Goal: Task Accomplishment & Management: Complete application form

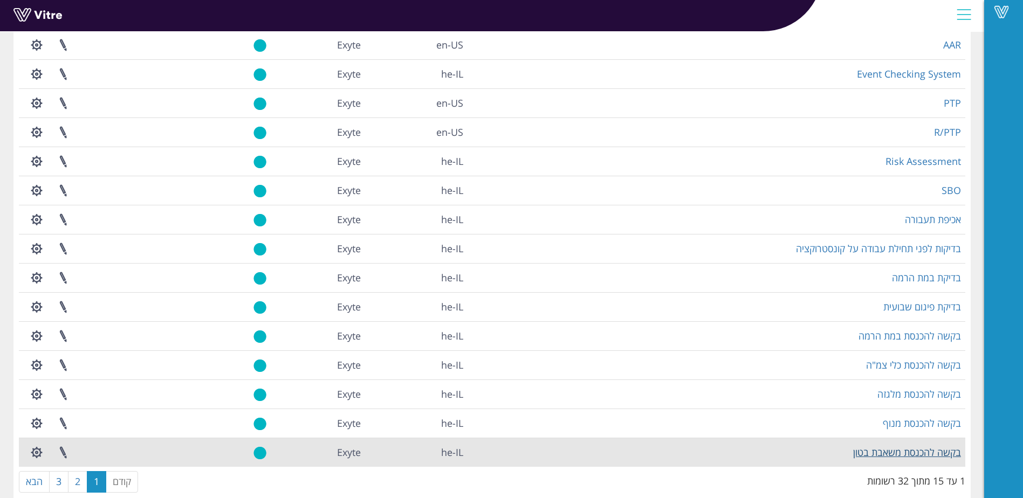
scroll to position [123, 0]
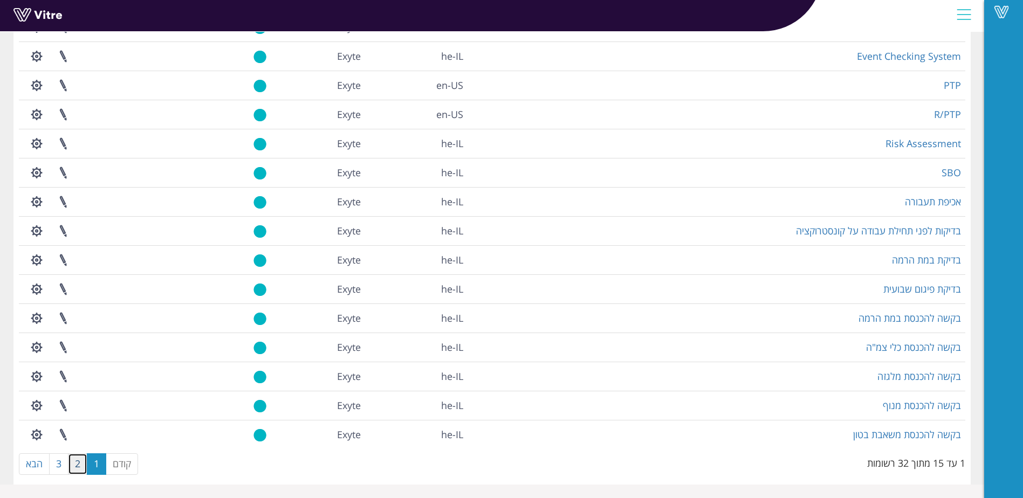
click at [74, 470] on link "2" at bounding box center [77, 465] width 19 height 22
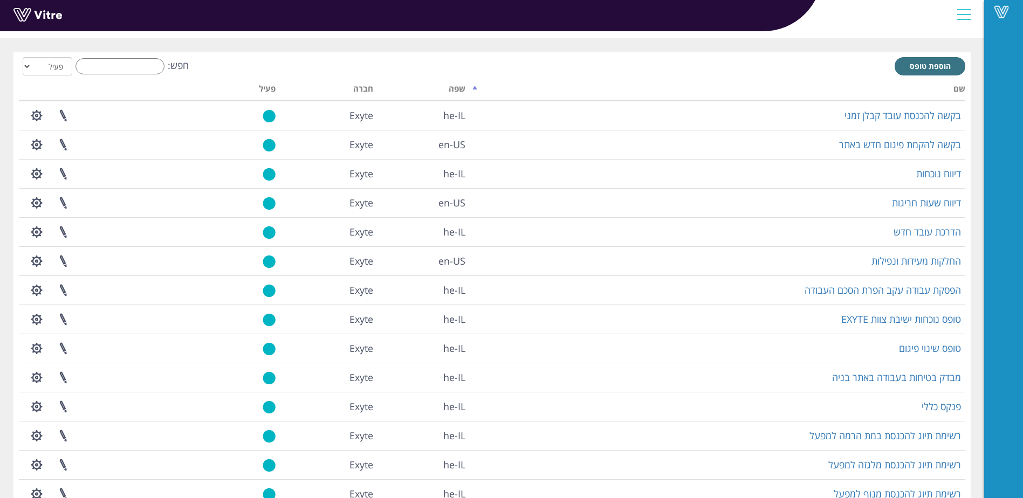
scroll to position [0, 0]
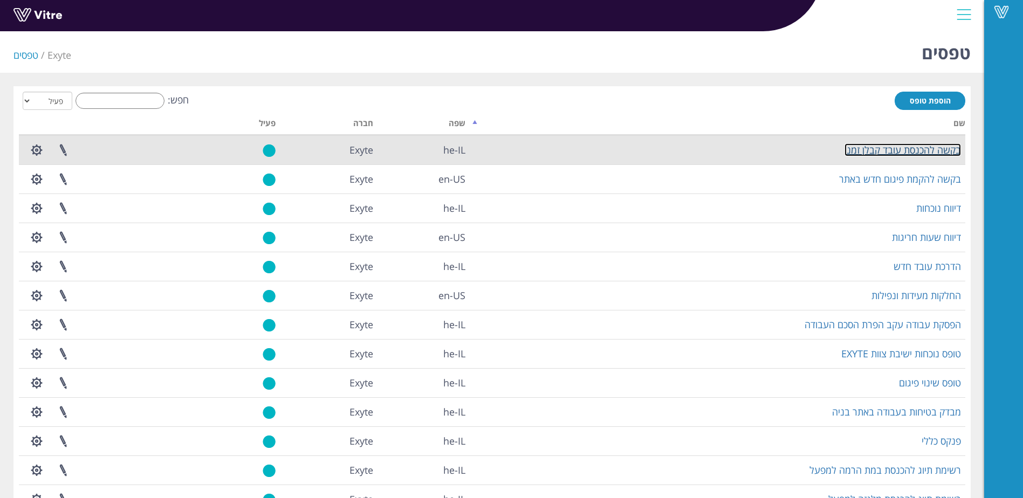
click at [953, 149] on link "בקשה להכנסת עובד קבלן זמני" at bounding box center [902, 149] width 116 height 13
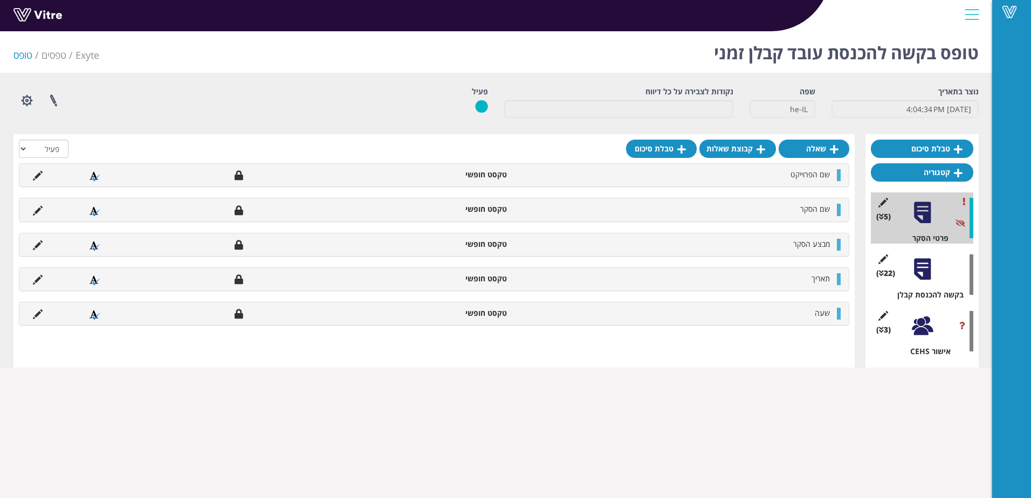
click at [923, 279] on div at bounding box center [922, 269] width 24 height 24
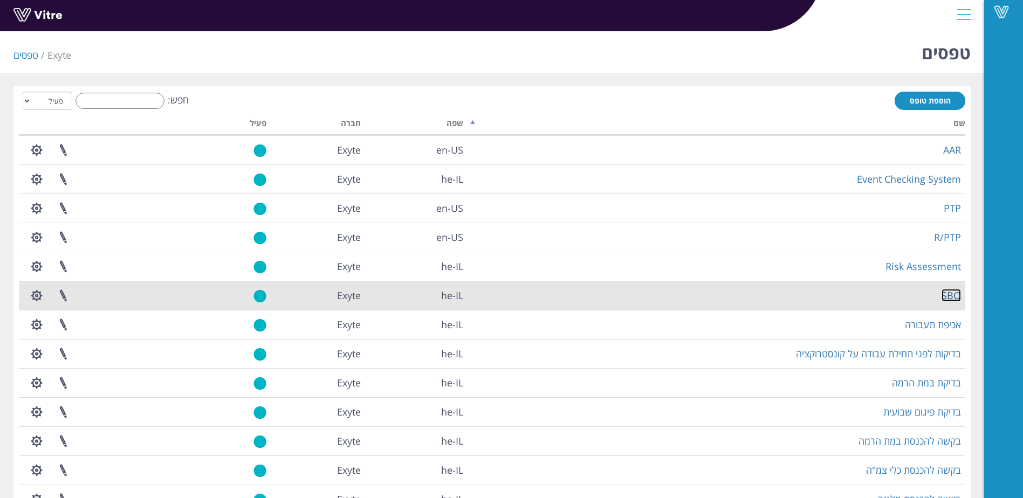
click at [953, 298] on link "SBO" at bounding box center [951, 295] width 19 height 13
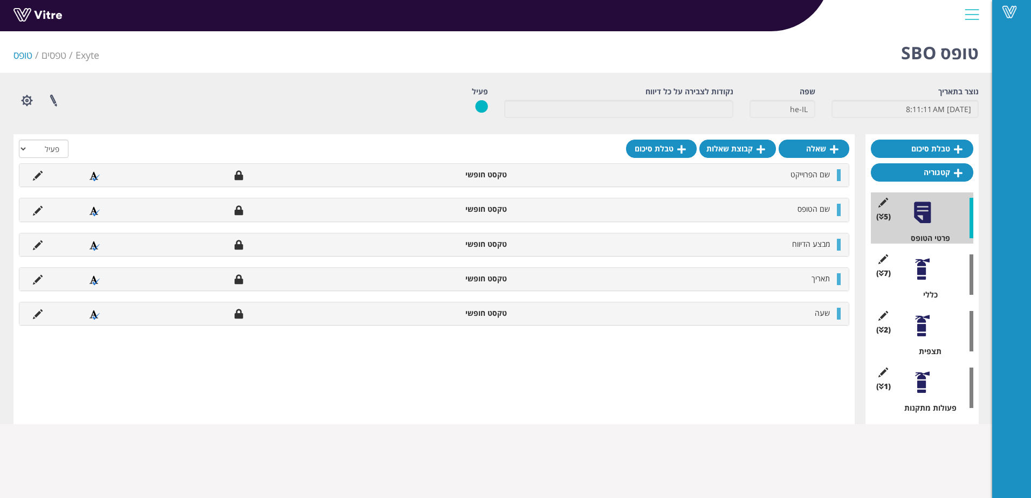
click at [922, 328] on div at bounding box center [922, 326] width 24 height 24
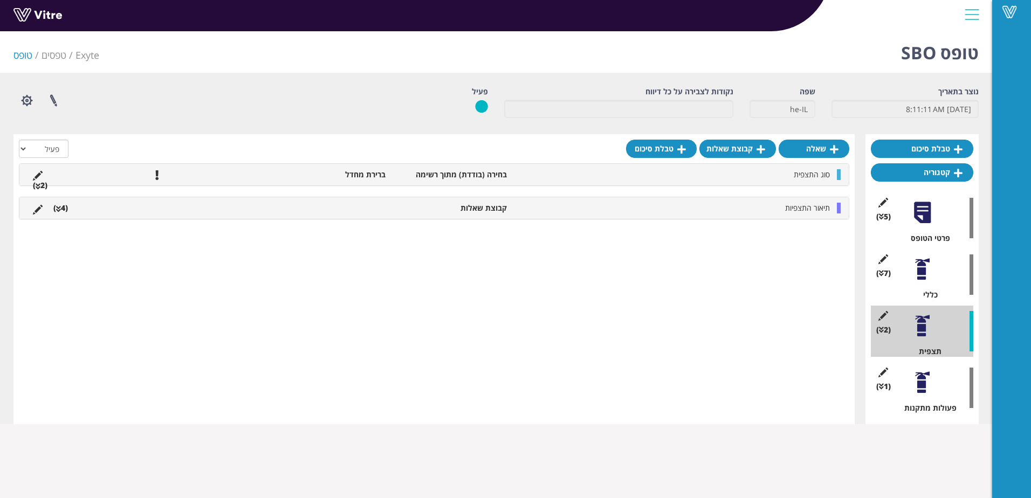
click at [924, 383] on div at bounding box center [922, 382] width 24 height 24
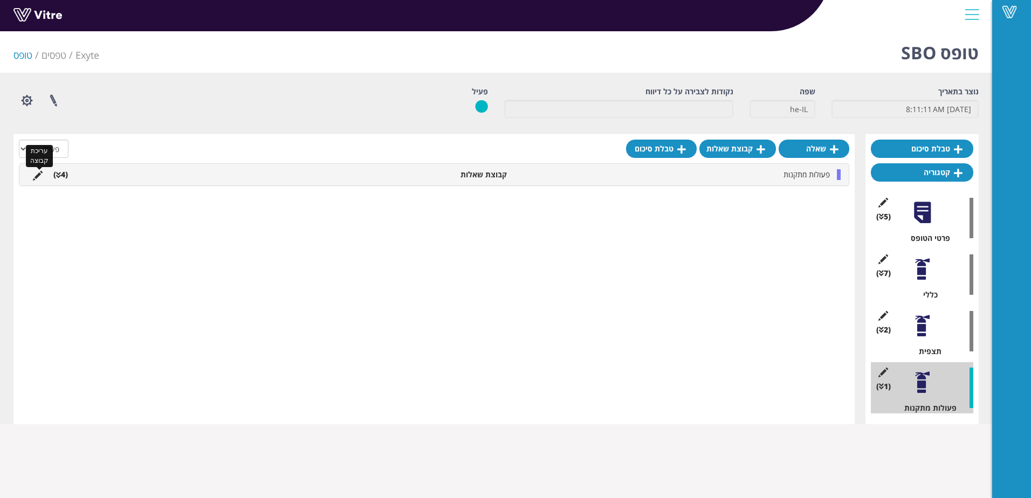
click at [36, 176] on icon at bounding box center [38, 176] width 10 height 10
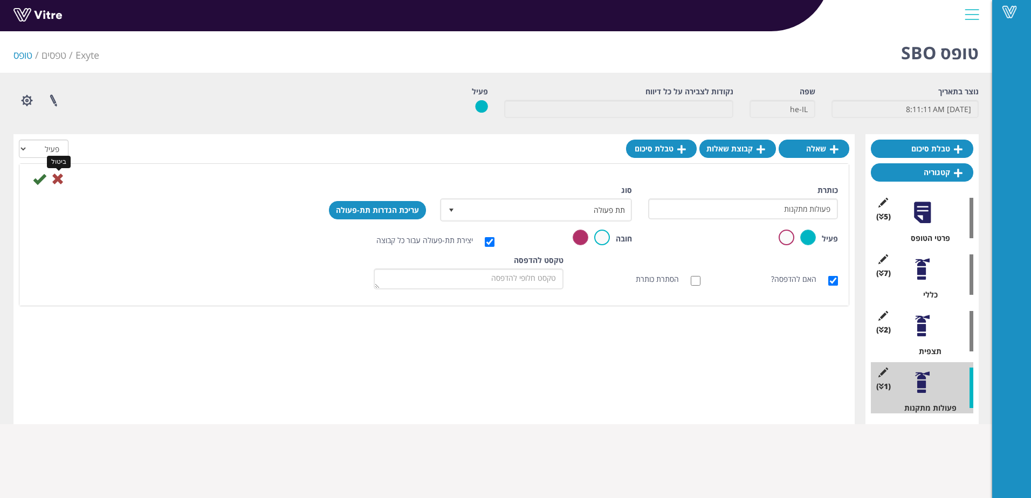
click at [56, 182] on icon at bounding box center [57, 179] width 13 height 13
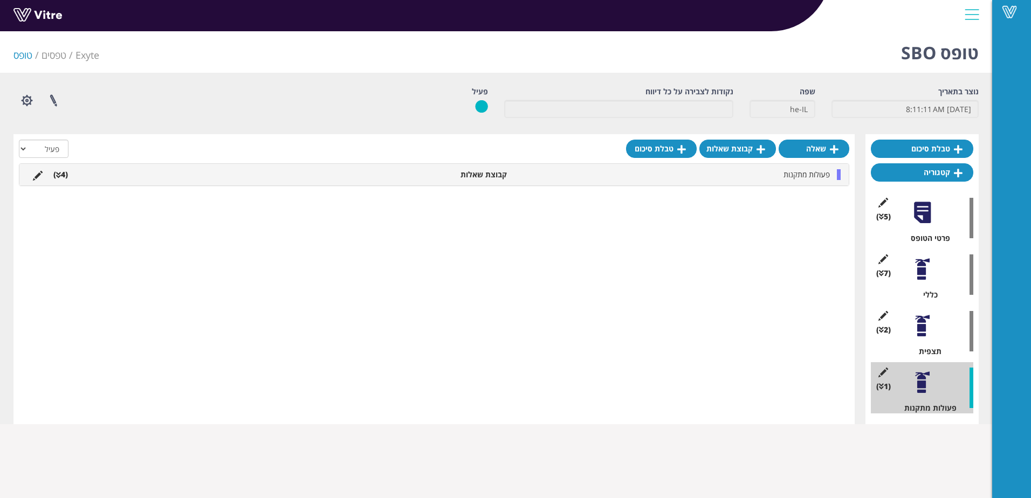
click at [841, 178] on div "פעולות מתקנות קבוצת שאלות (4 )" at bounding box center [433, 175] width 829 height 22
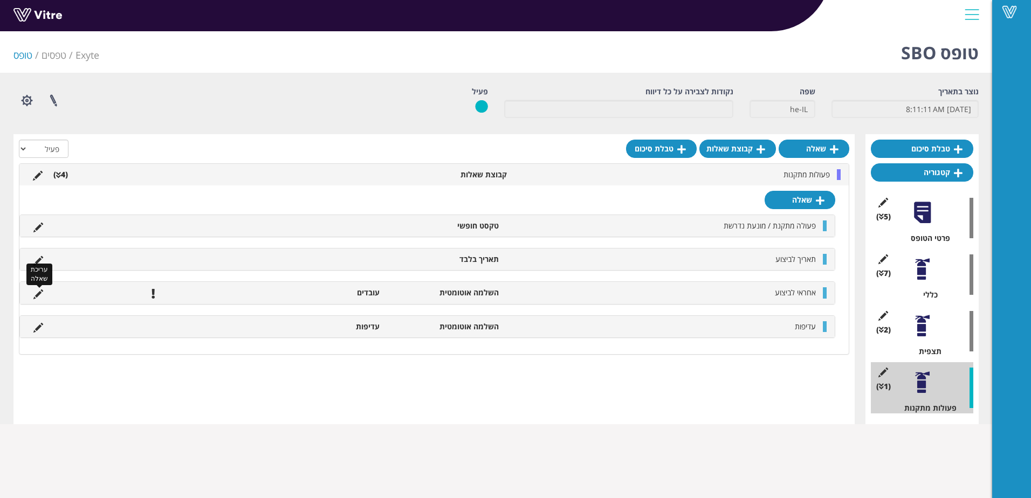
click at [39, 295] on icon at bounding box center [38, 295] width 10 height 10
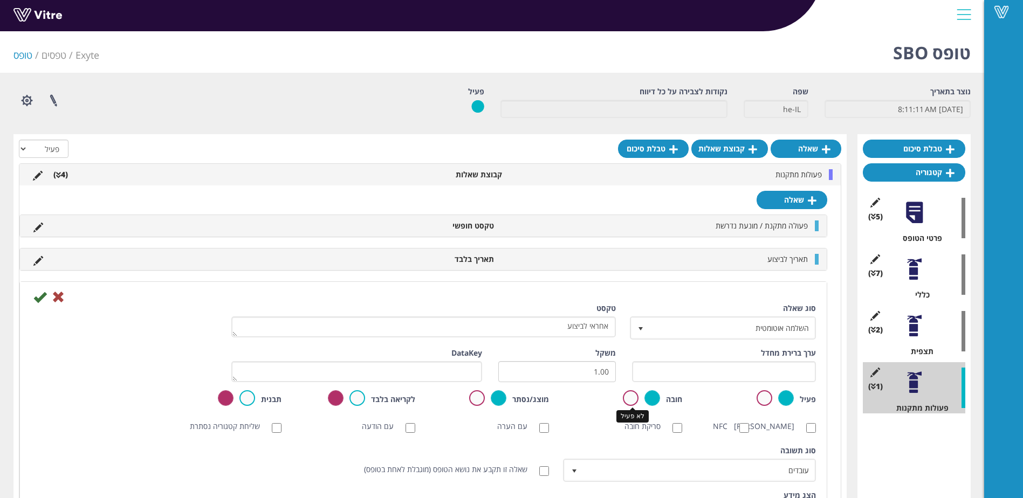
click at [628, 400] on label at bounding box center [631, 398] width 16 height 16
click at [0, 0] on input "radio" at bounding box center [0, 0] width 0 height 0
click at [36, 298] on icon at bounding box center [39, 297] width 13 height 13
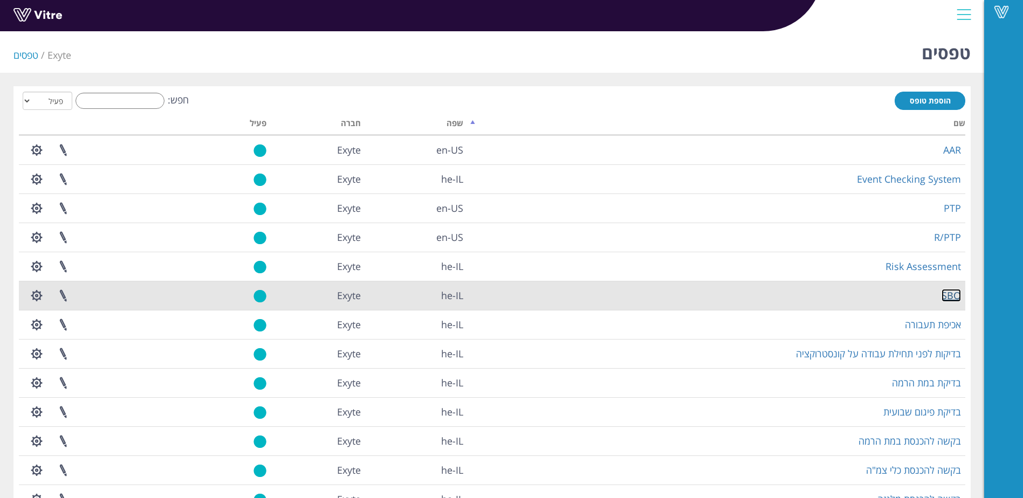
click at [947, 296] on link "SBO" at bounding box center [951, 295] width 19 height 13
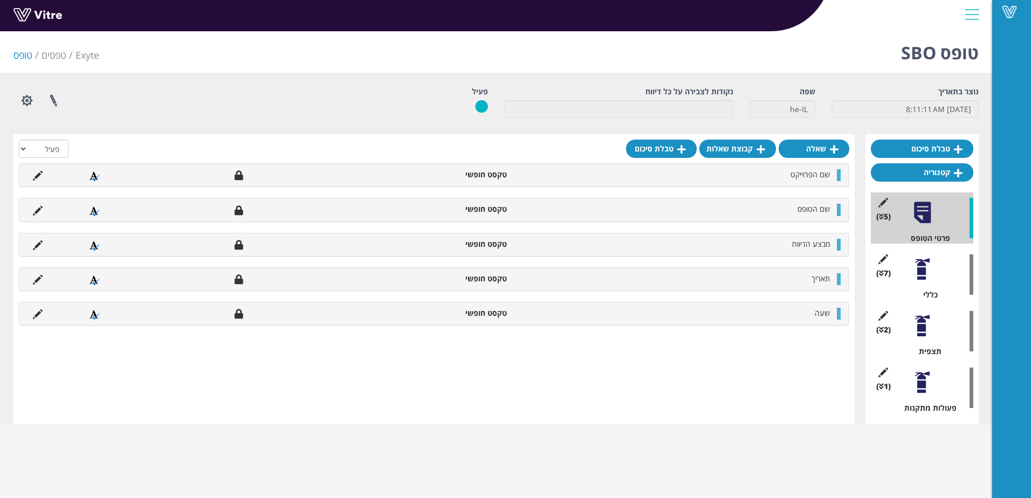
click at [916, 271] on div at bounding box center [922, 269] width 24 height 24
